Goal: Find contact information: Find contact information

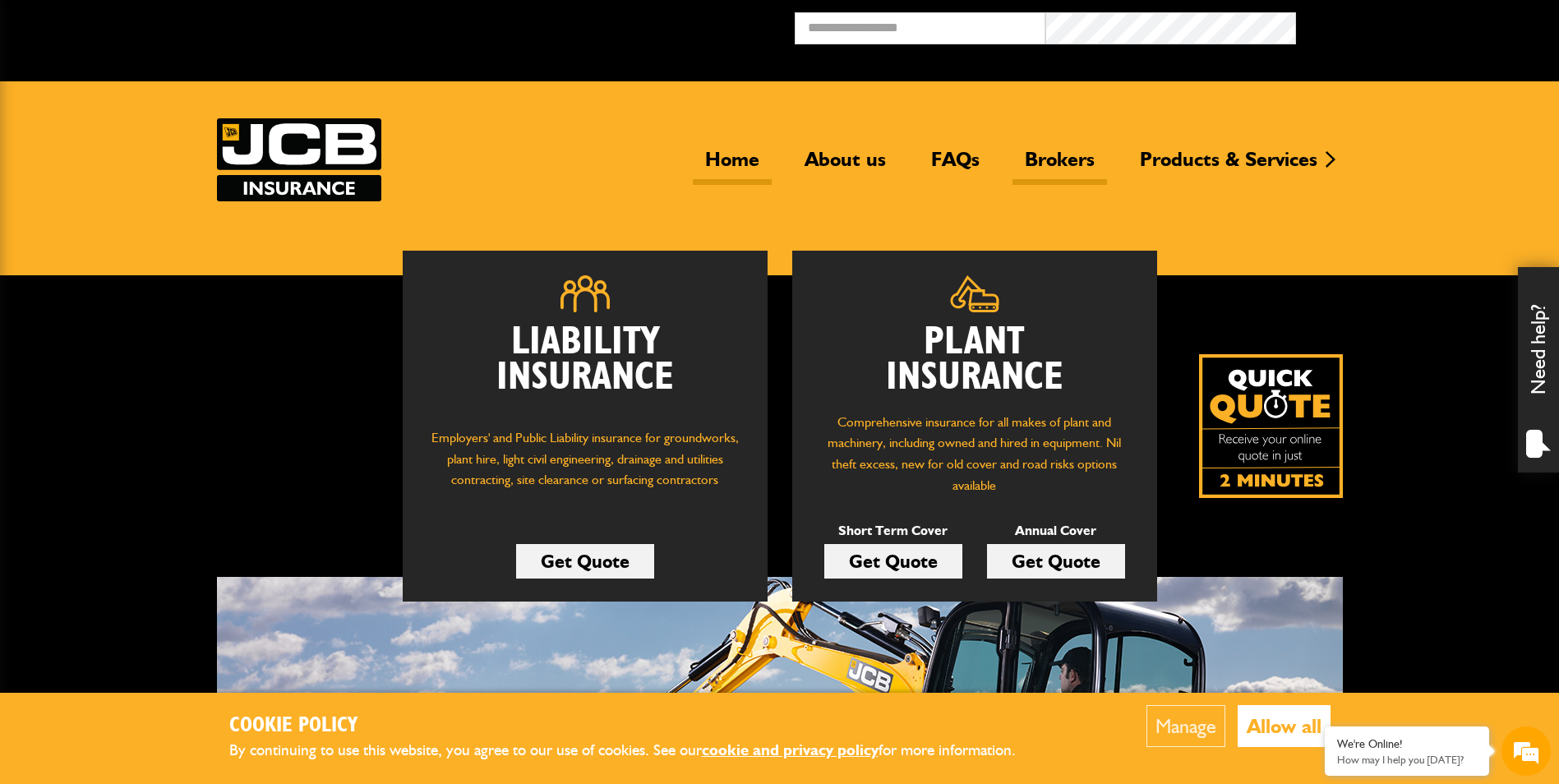
click at [1074, 163] on link "Brokers" at bounding box center [1060, 166] width 94 height 38
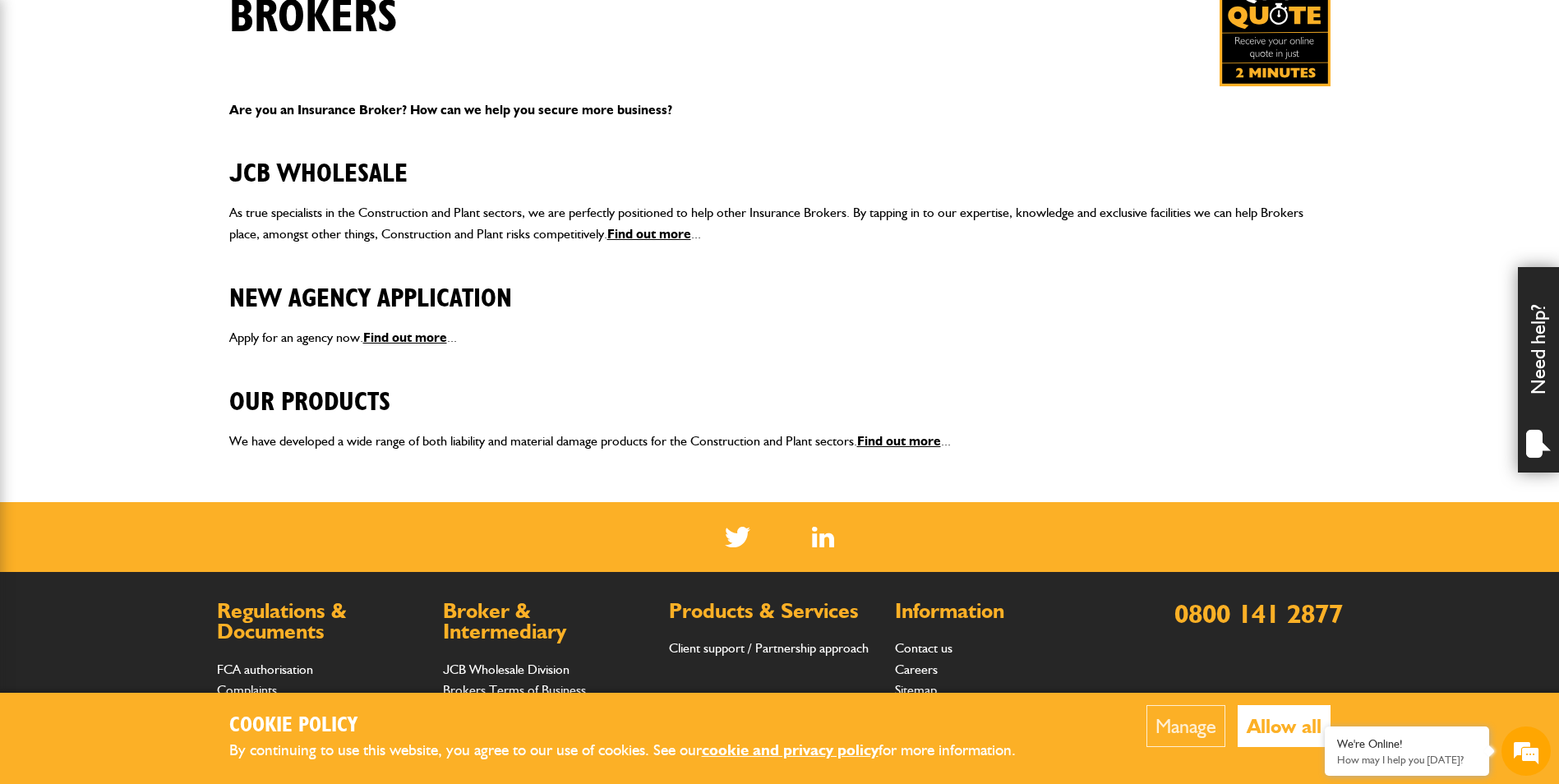
scroll to position [329, 0]
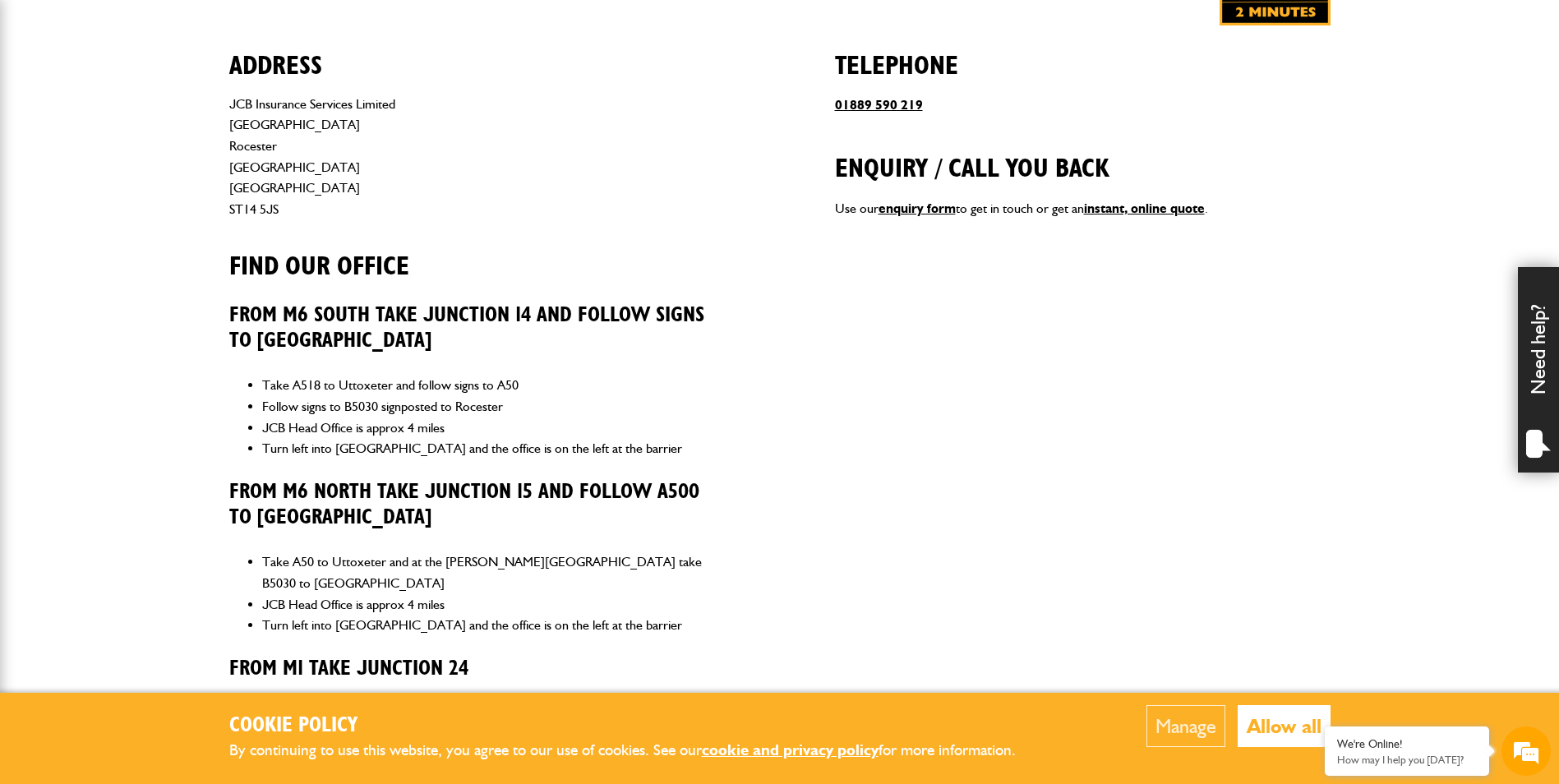
scroll to position [657, 0]
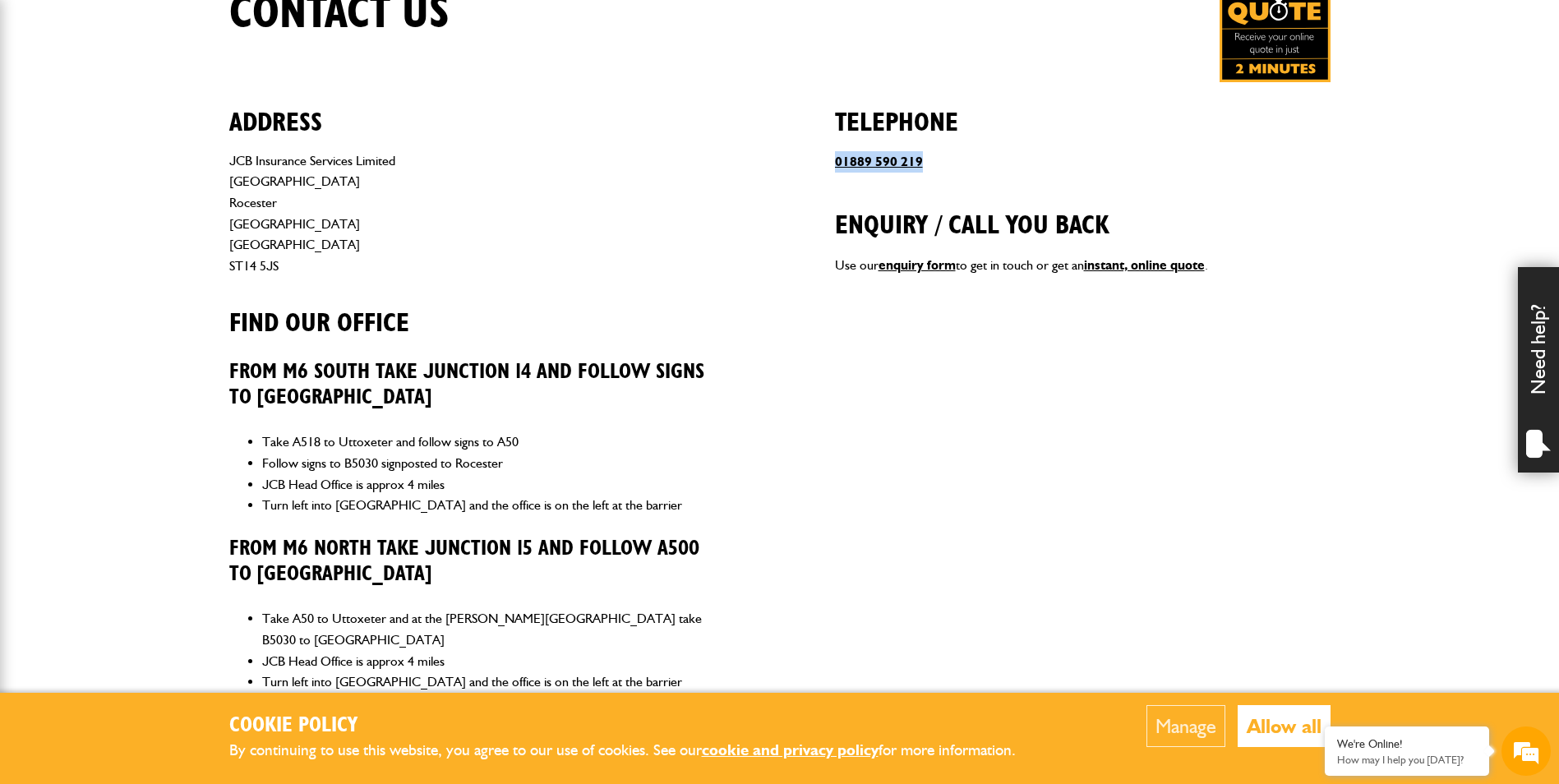
drag, startPoint x: 949, startPoint y: 157, endPoint x: 821, endPoint y: 160, distance: 128.0
click at [821, 160] on div "Address JCB Insurance Services Limited Station Road Rocester Staffordshire Engl…" at bounding box center [780, 490] width 1101 height 817
drag, startPoint x: 821, startPoint y: 160, endPoint x: 863, endPoint y: 160, distance: 42.0
copy link "01889 590 219"
